Goal: Complete application form

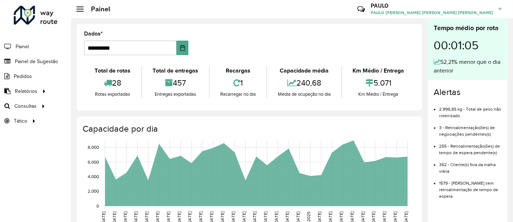
click at [61, 63] on li "Painel de Sugestão" at bounding box center [35, 61] width 71 height 15
click at [55, 64] on span "Painel de Sugestão" at bounding box center [37, 62] width 45 height 8
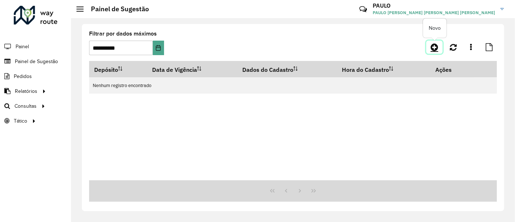
click at [430, 44] on link at bounding box center [435, 47] width 16 height 13
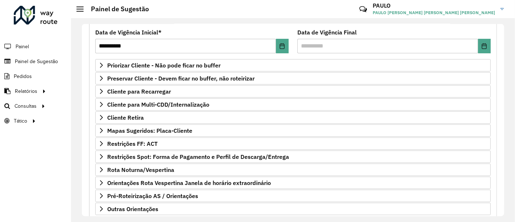
scroll to position [99, 0]
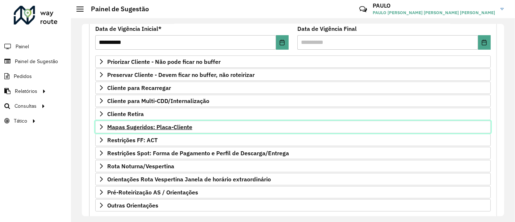
click at [154, 126] on font "Mapas Sugeridos: Placa-Cliente" at bounding box center [149, 126] width 85 height 7
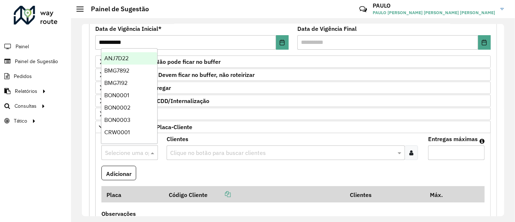
click at [138, 150] on input "text" at bounding box center [122, 153] width 35 height 9
click at [156, 58] on div "ANJ7D22 BMG7892 BMG7I92 BON0001 BON0002 BON0003 CRW0001 CRW0002 CRW0003 CRW0004…" at bounding box center [129, 95] width 56 height 87
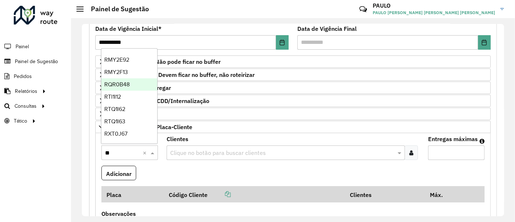
scroll to position [0, 0]
type input "***"
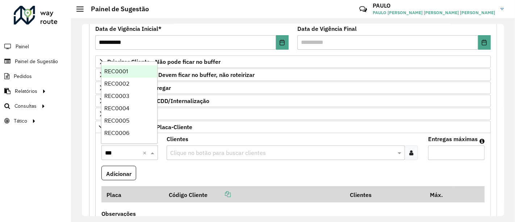
click at [140, 74] on div "REC0001" at bounding box center [129, 71] width 56 height 12
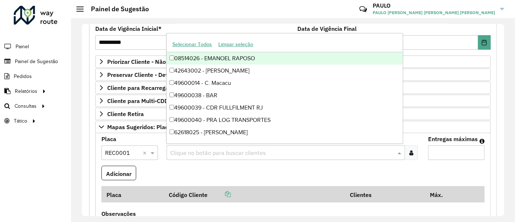
click at [259, 145] on div "Clique no botão para buscar clientes" at bounding box center [286, 152] width 238 height 14
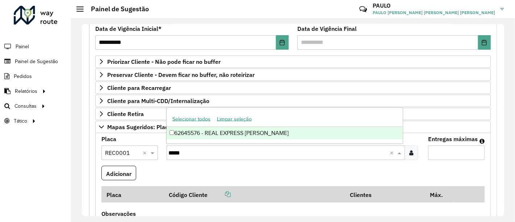
type input "*****"
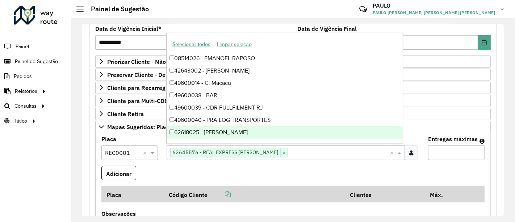
click at [362, 171] on formly-field "Adicionar" at bounding box center [293, 176] width 392 height 21
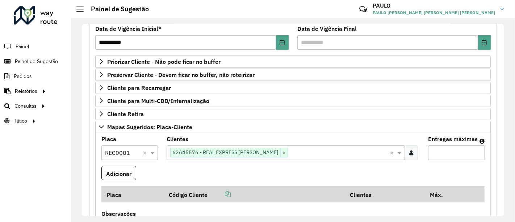
click at [450, 155] on input "Entregas máximas" at bounding box center [456, 152] width 57 height 14
type input "*"
click at [441, 169] on formly-field "Adicionar" at bounding box center [293, 176] width 392 height 21
drag, startPoint x: 505, startPoint y: 109, endPoint x: 504, endPoint y: 123, distance: 14.5
click at [504, 123] on div "**********" at bounding box center [293, 120] width 444 height 204
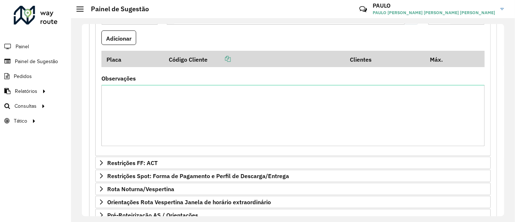
scroll to position [237, 0]
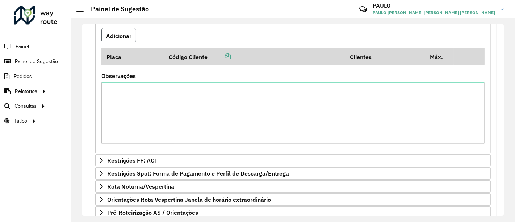
click at [125, 35] on font "Adicionar" at bounding box center [118, 35] width 25 height 7
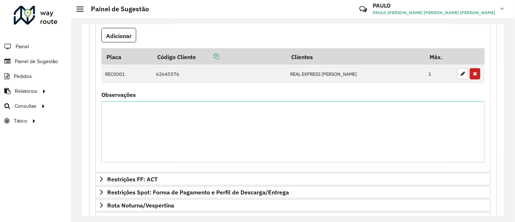
drag, startPoint x: 502, startPoint y: 134, endPoint x: 504, endPoint y: 123, distance: 11.4
click at [504, 123] on div "**********" at bounding box center [293, 120] width 423 height 192
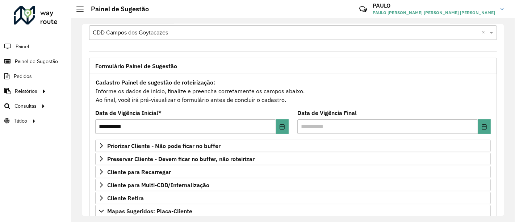
scroll to position [0, 0]
